Goal: Information Seeking & Learning: Learn about a topic

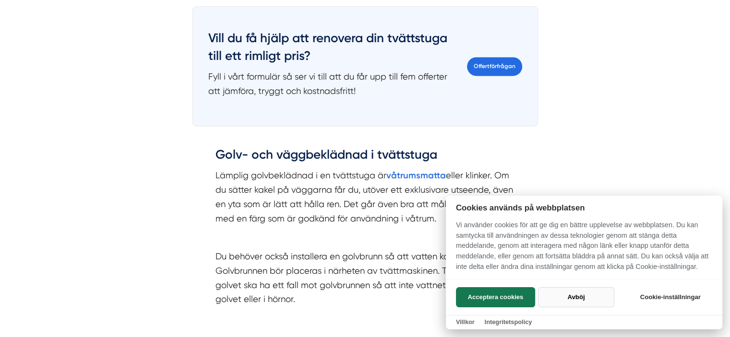
click at [580, 297] on button "Avböj" at bounding box center [576, 297] width 76 height 20
checkbox input "false"
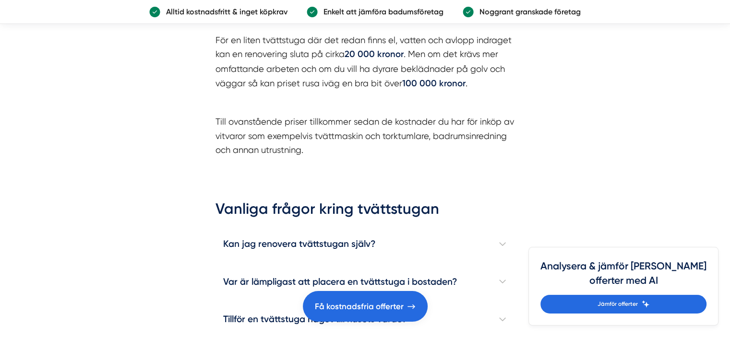
scroll to position [2945, 0]
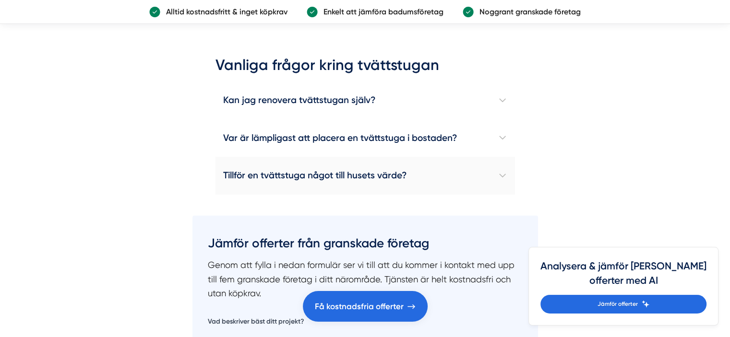
click at [319, 167] on h4 "Tillför en tvättstuga något till husets värde?" at bounding box center [364, 175] width 299 height 37
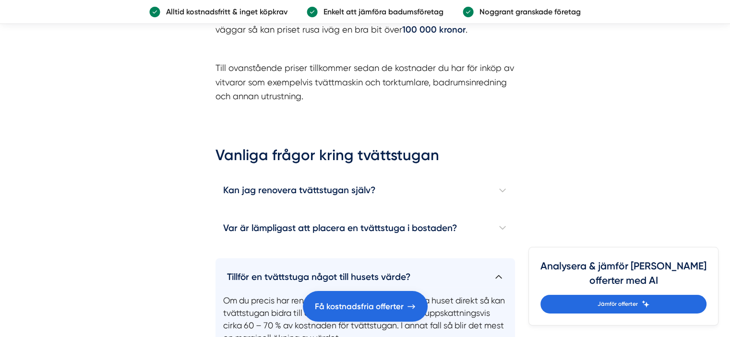
scroll to position [2849, 0]
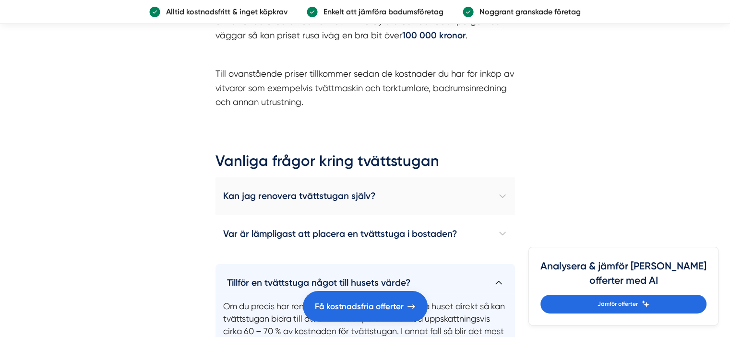
click at [263, 192] on h4 "Kan jag renovera tvättstugan själv?" at bounding box center [364, 196] width 299 height 37
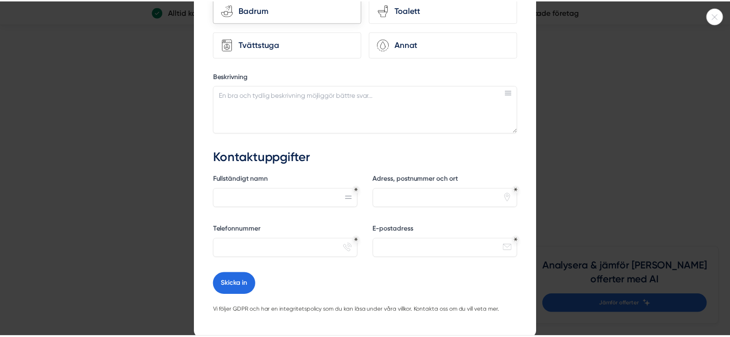
scroll to position [234, 0]
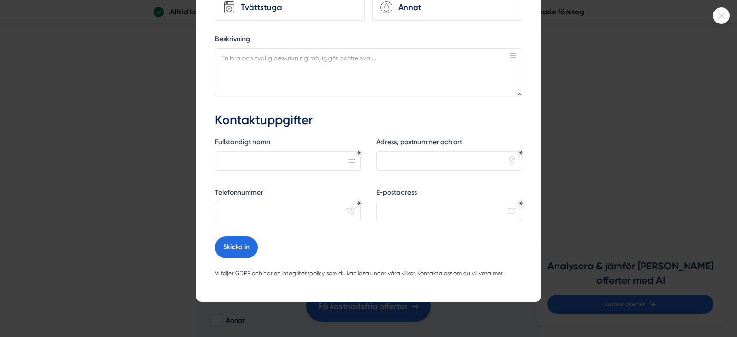
click at [715, 15] on icon at bounding box center [722, 16] width 16 height 6
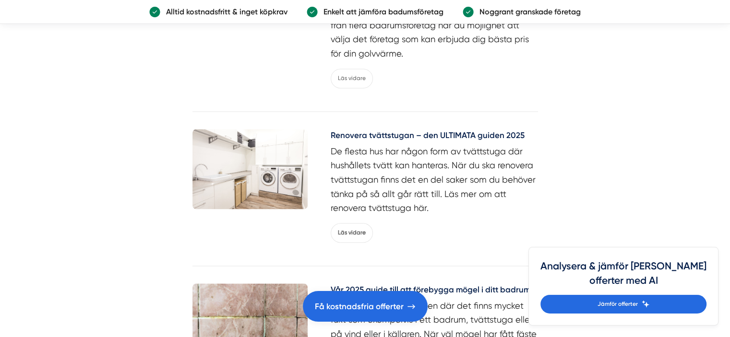
scroll to position [5104, 0]
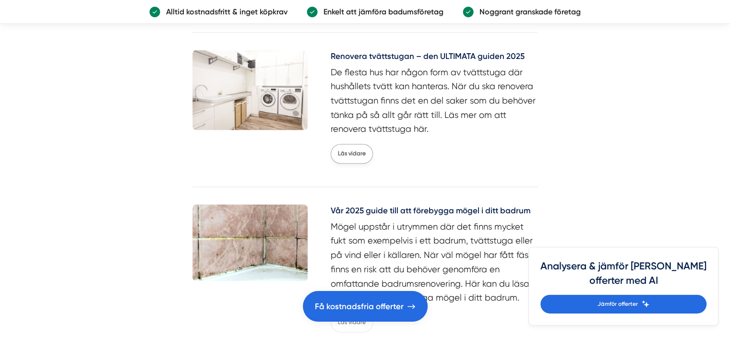
click at [349, 144] on link "Läs vidare" at bounding box center [352, 154] width 42 height 20
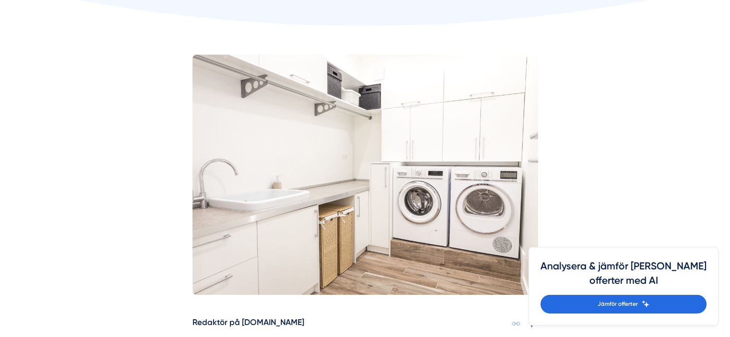
scroll to position [240, 0]
